Goal: Information Seeking & Learning: Understand process/instructions

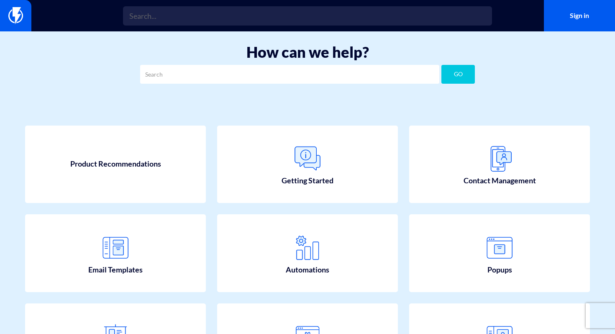
click at [284, 75] on input "text" at bounding box center [289, 74] width 299 height 19
type input "verify domain"
click at [441, 65] on button "GO" at bounding box center [457, 74] width 33 height 19
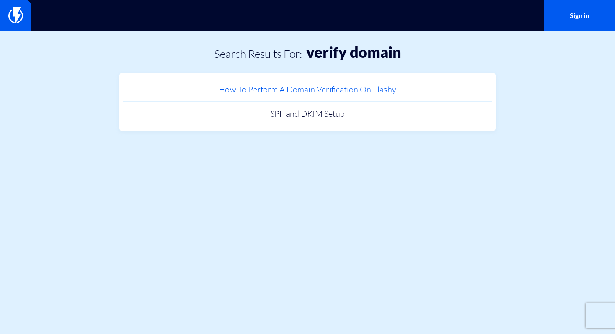
click at [277, 94] on link "How To Perform A Domain Verification On Flashy" at bounding box center [307, 89] width 368 height 25
